Goal: Information Seeking & Learning: Find specific fact

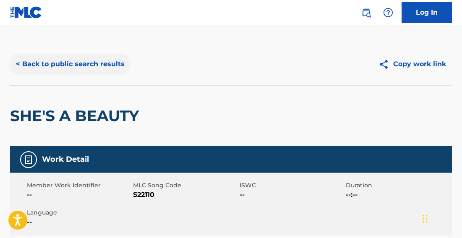
click at [112, 60] on button "< Back to public search results" at bounding box center [70, 64] width 120 height 21
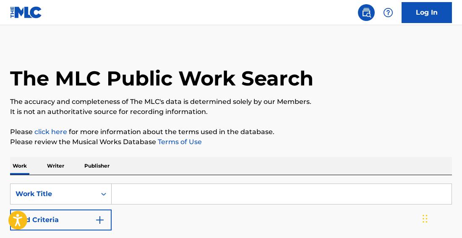
scroll to position [78, 0]
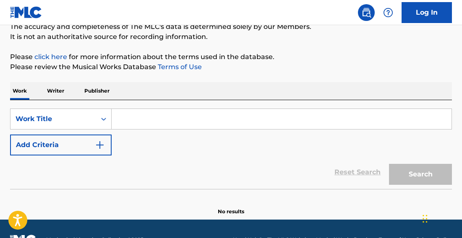
click at [139, 120] on input "Search Form" at bounding box center [282, 119] width 340 height 20
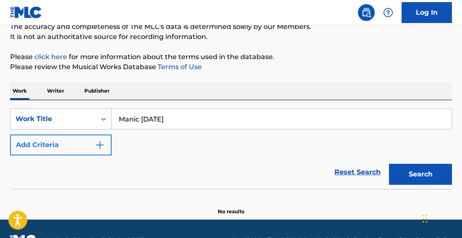
type input "Manic Monday"
click at [57, 145] on button "Add Criteria" at bounding box center [61, 145] width 102 height 21
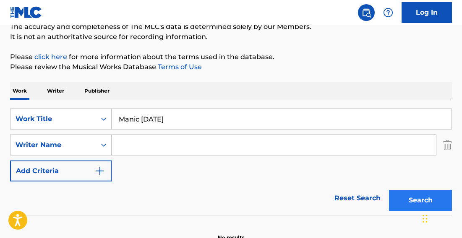
click at [397, 199] on button "Search" at bounding box center [420, 200] width 63 height 21
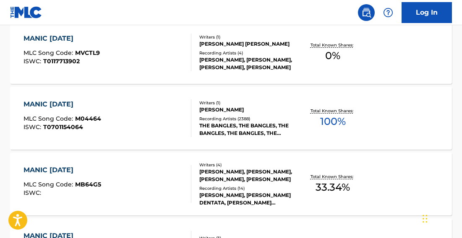
scroll to position [487, 0]
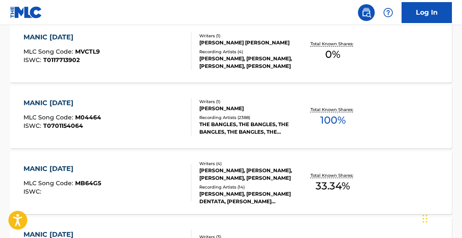
click at [44, 103] on div "MANIC MONDAY" at bounding box center [62, 103] width 78 height 10
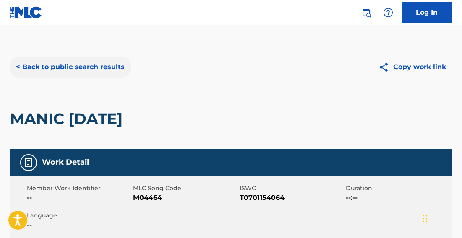
click at [56, 65] on button "< Back to public search results" at bounding box center [70, 67] width 120 height 21
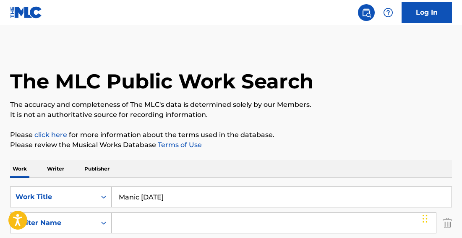
click at [188, 200] on input "Manic Monday" at bounding box center [282, 197] width 340 height 20
type input "End of the World"
click at [146, 228] on input "Search Form" at bounding box center [274, 223] width 324 height 20
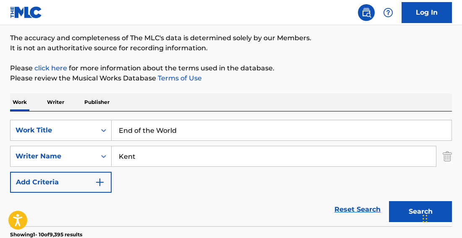
scroll to position [89, 0]
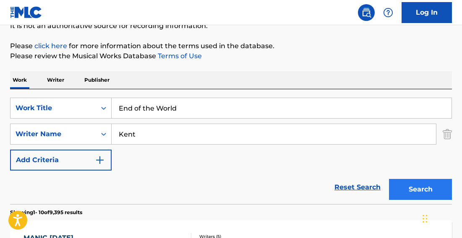
type input "Kent"
click at [405, 193] on button "Search" at bounding box center [420, 189] width 63 height 21
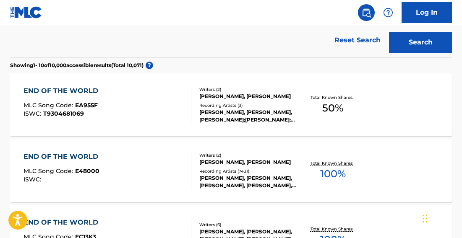
scroll to position [248, 0]
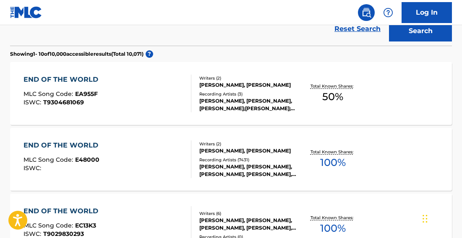
click at [82, 145] on div "END OF THE WORLD" at bounding box center [62, 146] width 79 height 10
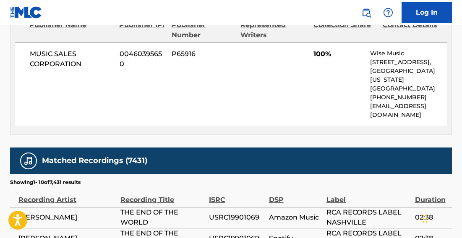
scroll to position [423, 0]
